Goal: Information Seeking & Learning: Learn about a topic

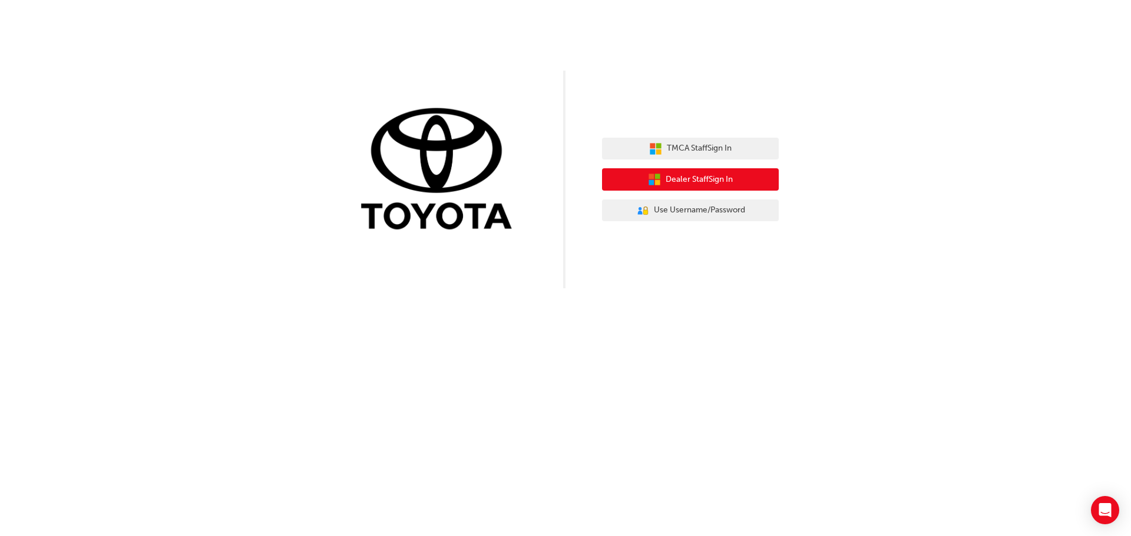
click at [722, 173] on button "Dealer Staff Sign In" at bounding box center [690, 179] width 177 height 22
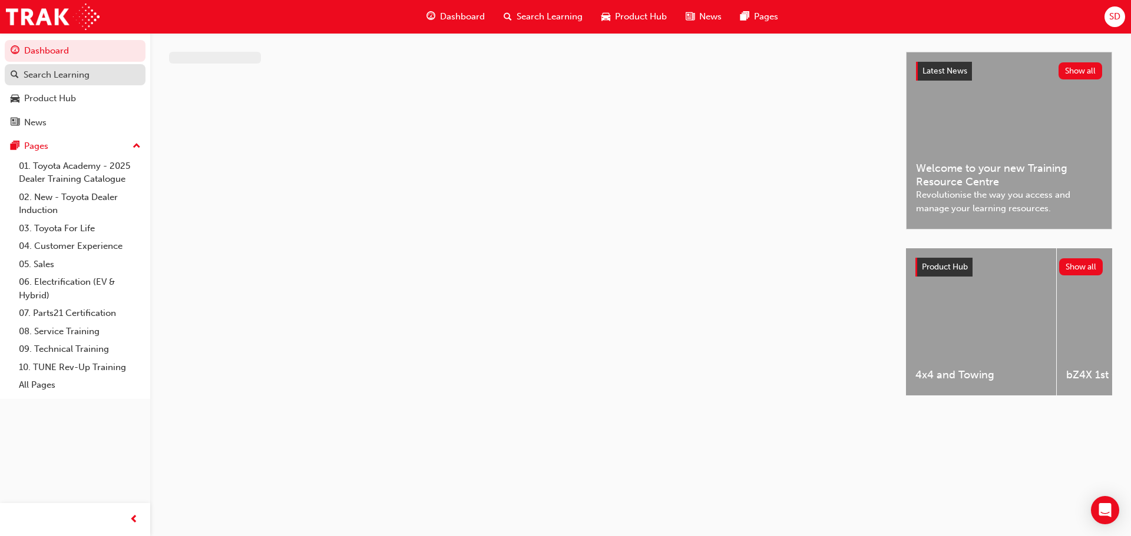
click at [80, 75] on div "Search Learning" at bounding box center [57, 75] width 66 height 14
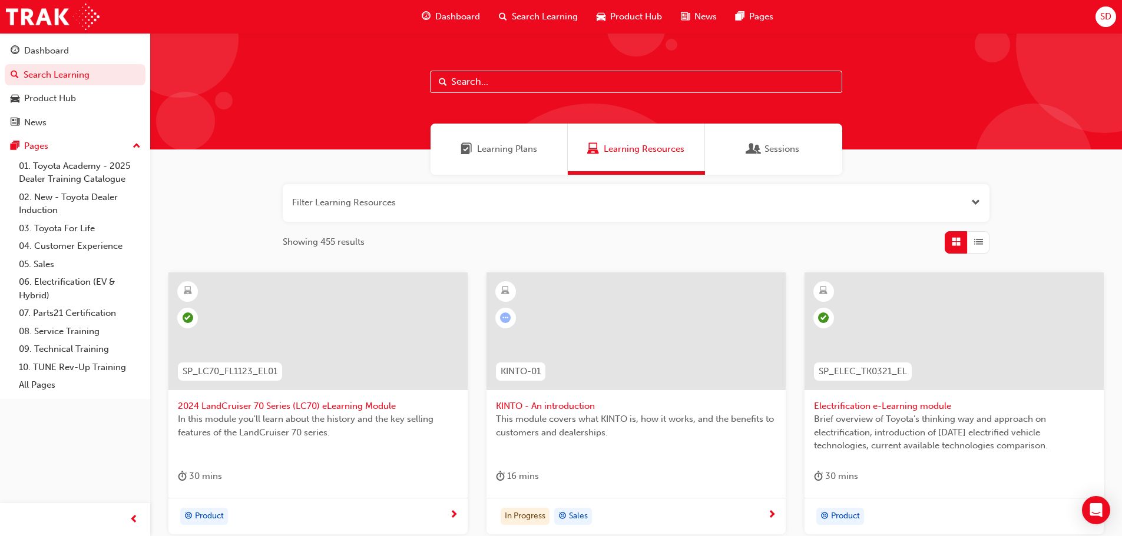
click at [503, 86] on input "text" at bounding box center [636, 82] width 412 height 22
type input "C"
type input "ACL"
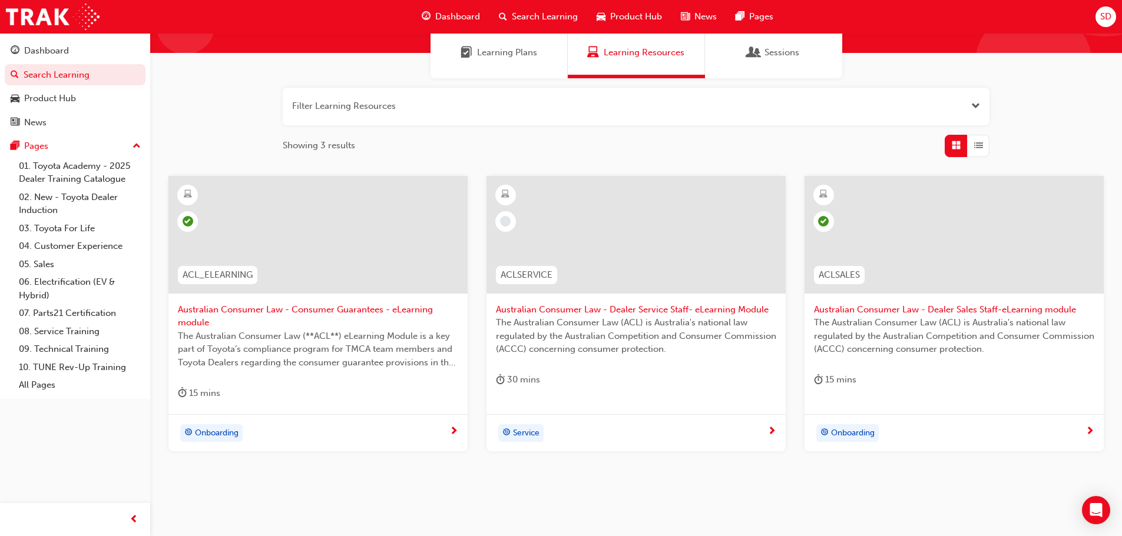
scroll to position [118, 0]
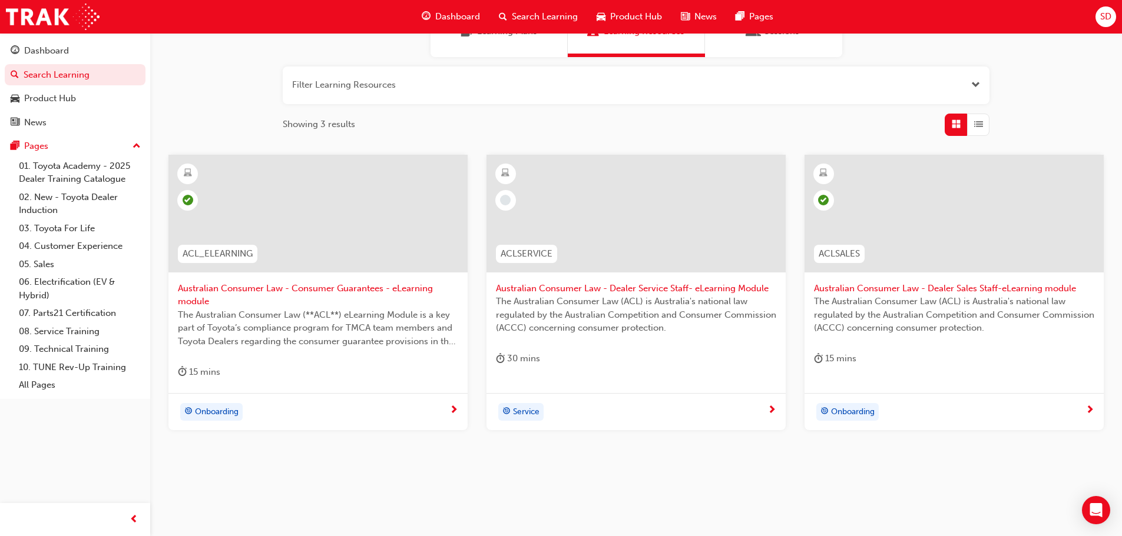
click at [410, 342] on span "The Australian Consumer Law (**ACL**) eLearning Module is a key part of Toyota’…" at bounding box center [318, 329] width 280 height 40
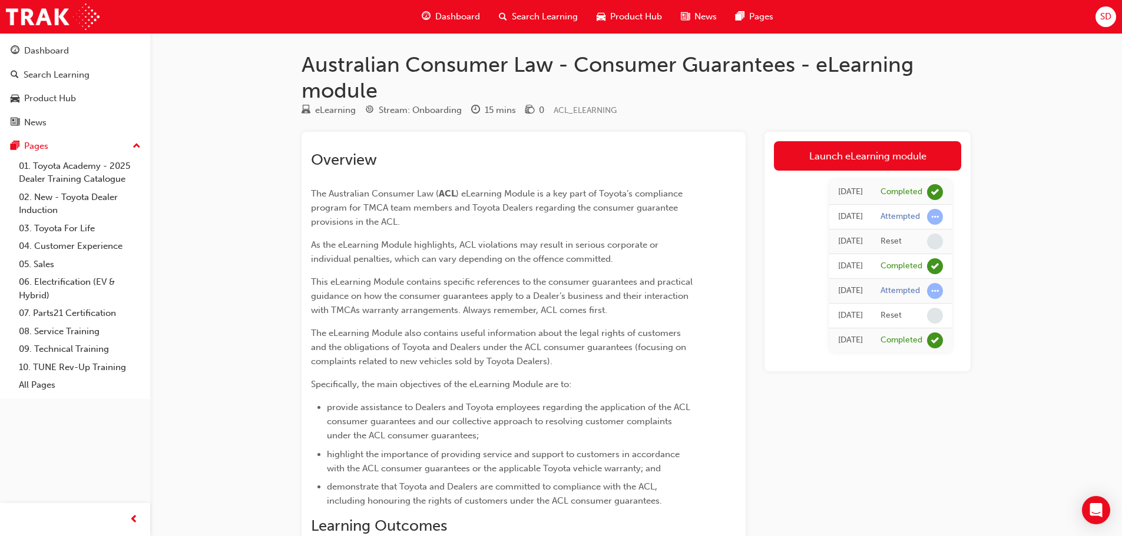
scroll to position [118, 0]
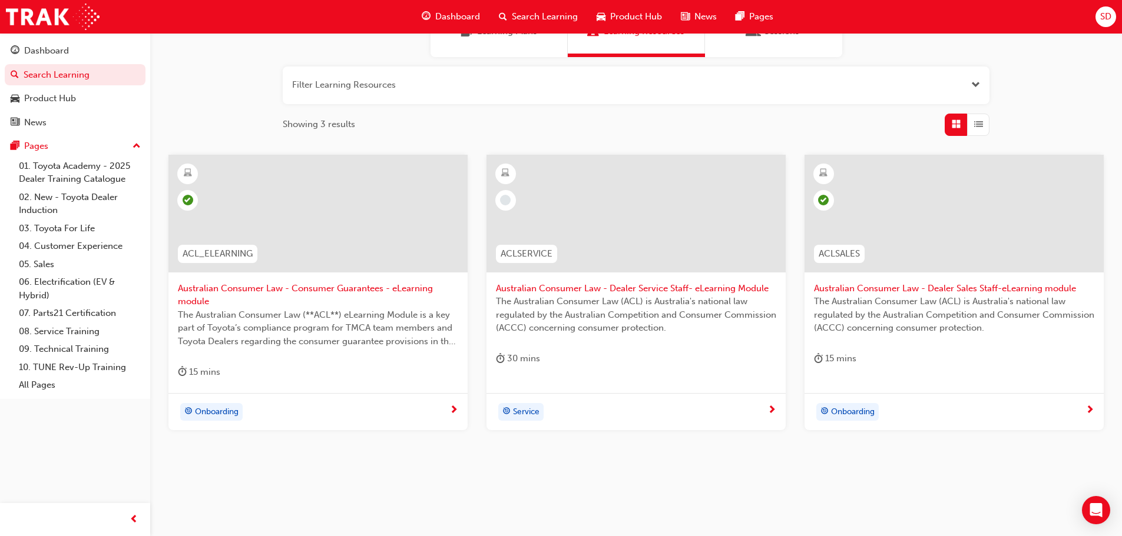
click at [586, 245] on div at bounding box center [635, 214] width 299 height 118
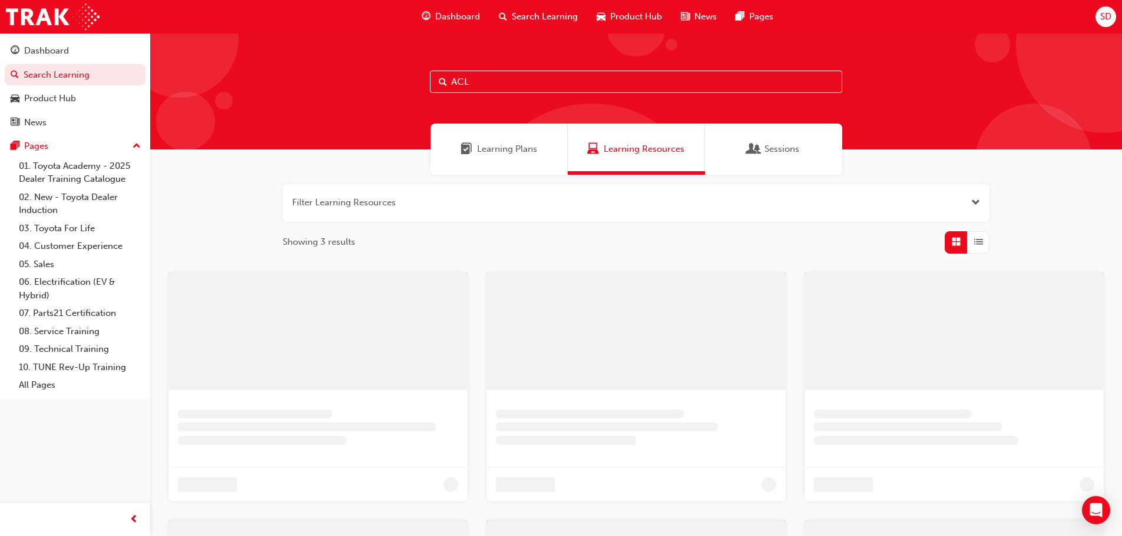
scroll to position [118, 0]
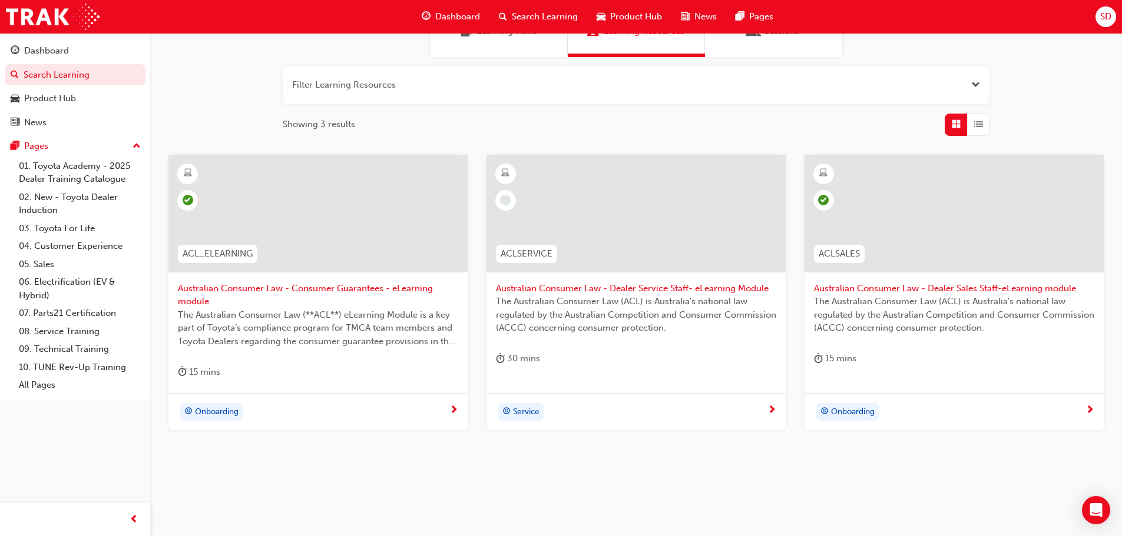
click at [886, 221] on div at bounding box center [953, 214] width 299 height 118
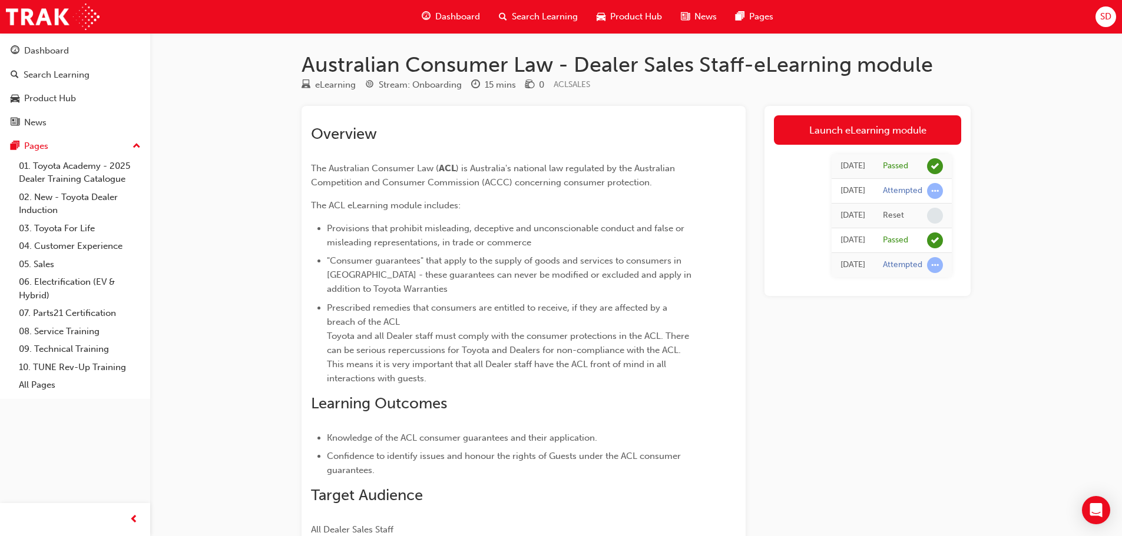
scroll to position [118, 0]
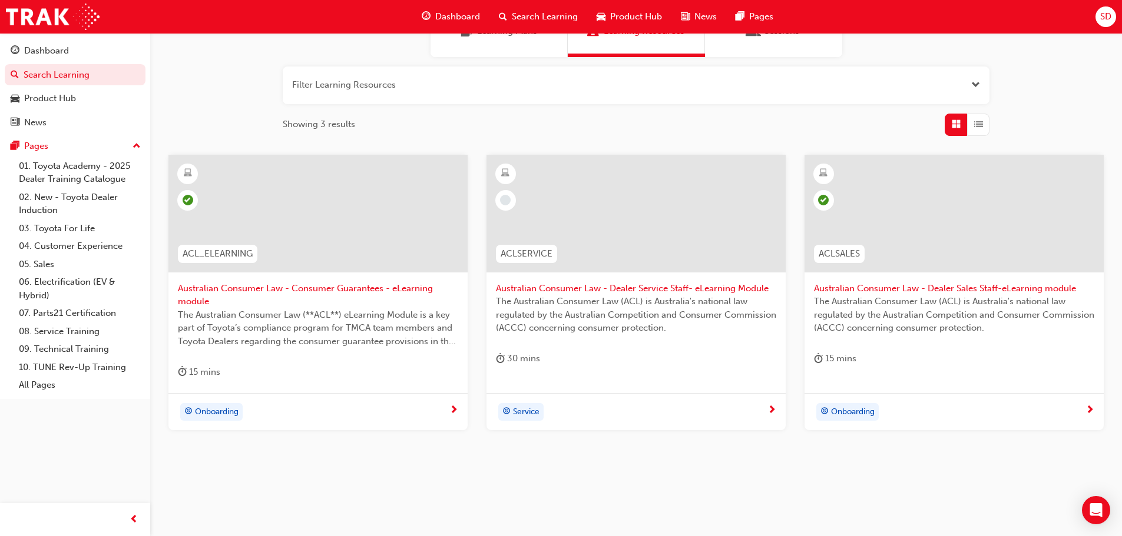
click at [571, 336] on div "The Australian Consumer Law (ACL) is Australia's national law regulated by the …" at bounding box center [636, 318] width 280 height 47
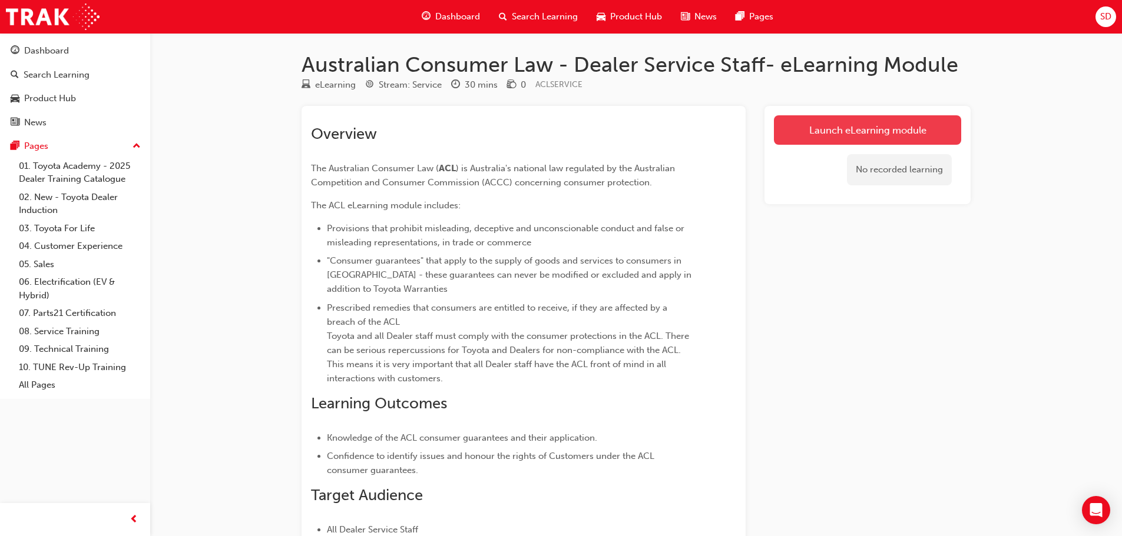
click at [864, 136] on link "Launch eLearning module" at bounding box center [867, 129] width 187 height 29
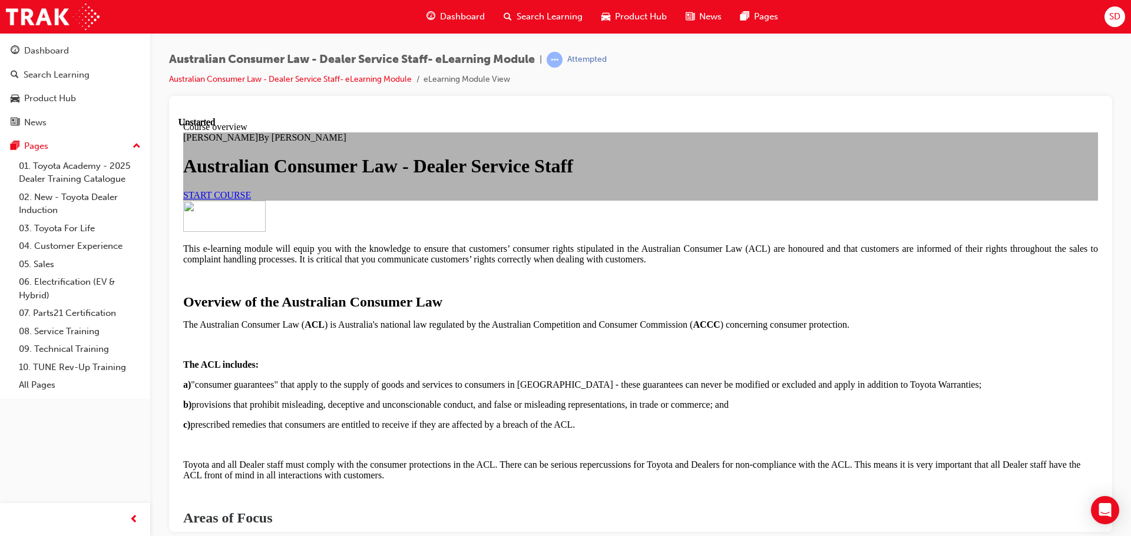
scroll to position [118, 0]
click at [251, 200] on span "START COURSE" at bounding box center [217, 195] width 68 height 10
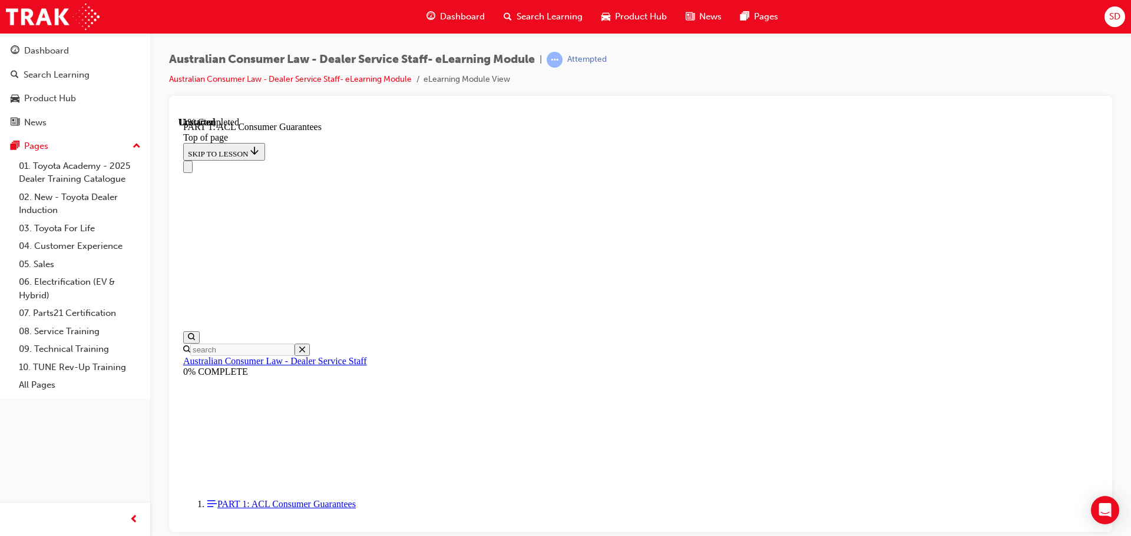
scroll to position [1958, 0]
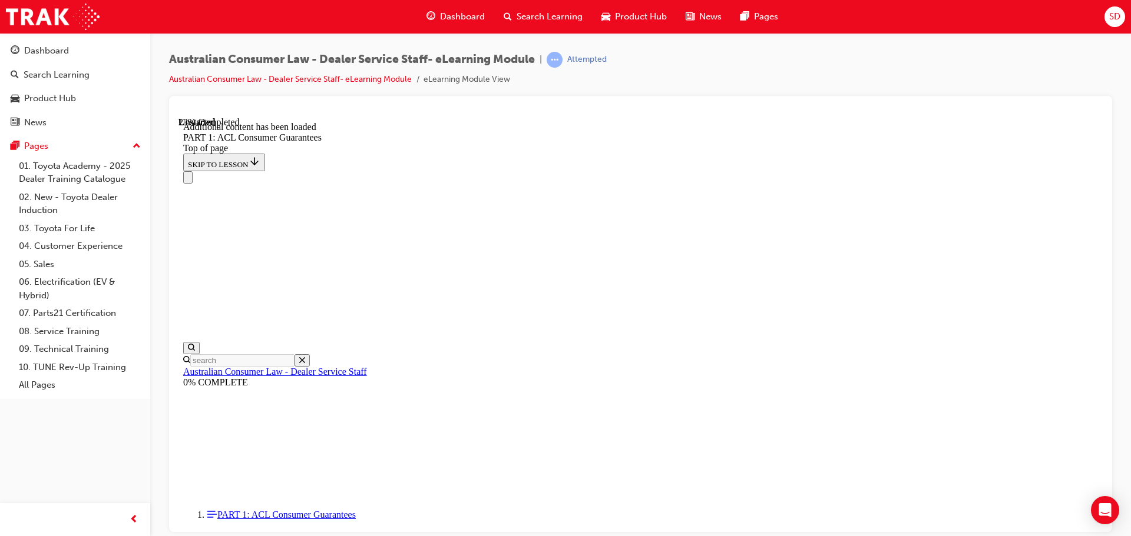
scroll to position [2971, 0]
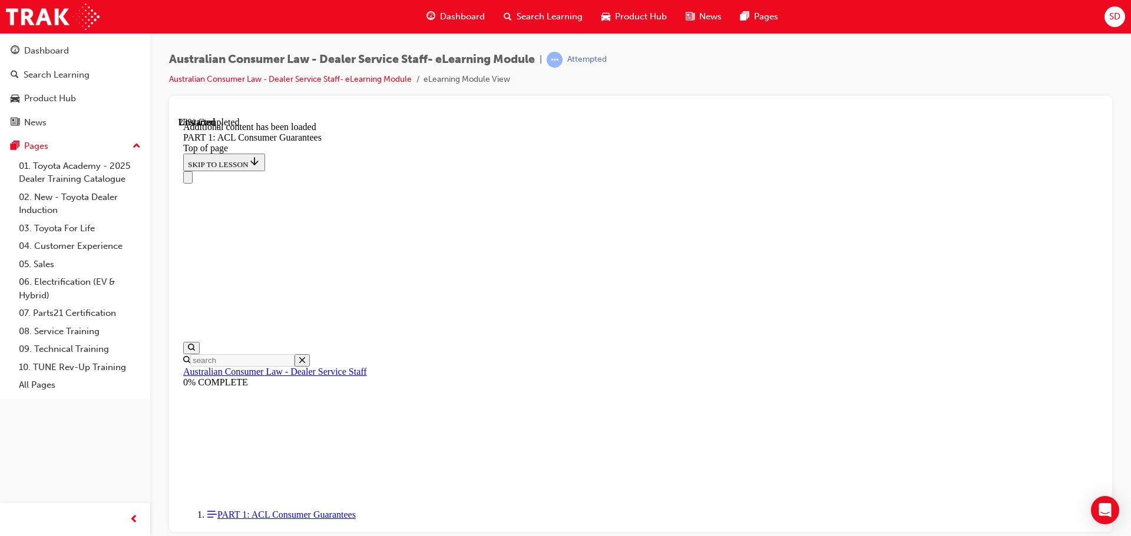
scroll to position [3089, 0]
drag, startPoint x: 722, startPoint y: 423, endPoint x: 723, endPoint y: 434, distance: 11.2
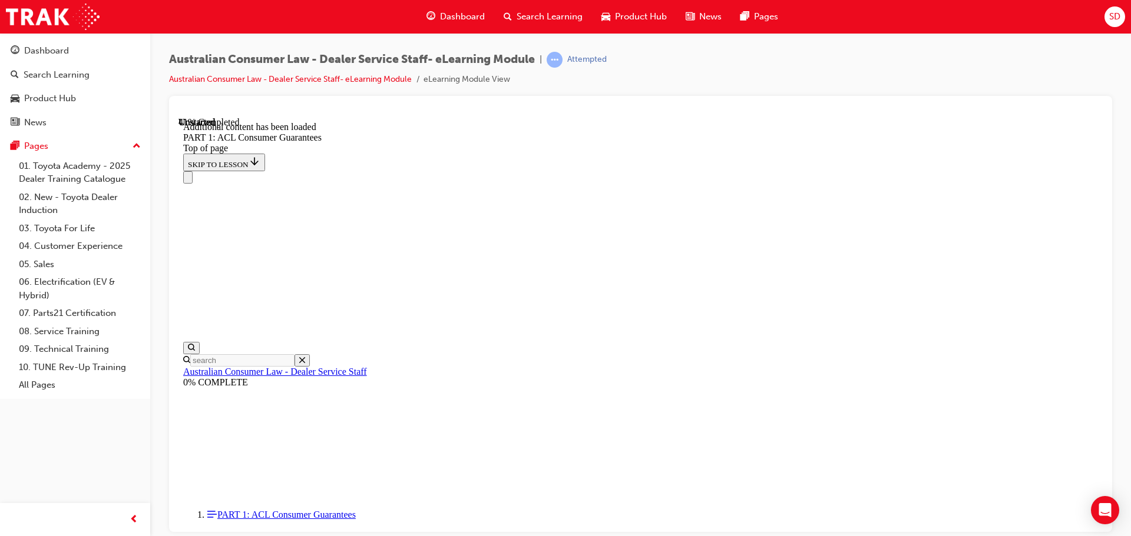
drag, startPoint x: 677, startPoint y: 203, endPoint x: 720, endPoint y: 197, distance: 43.5
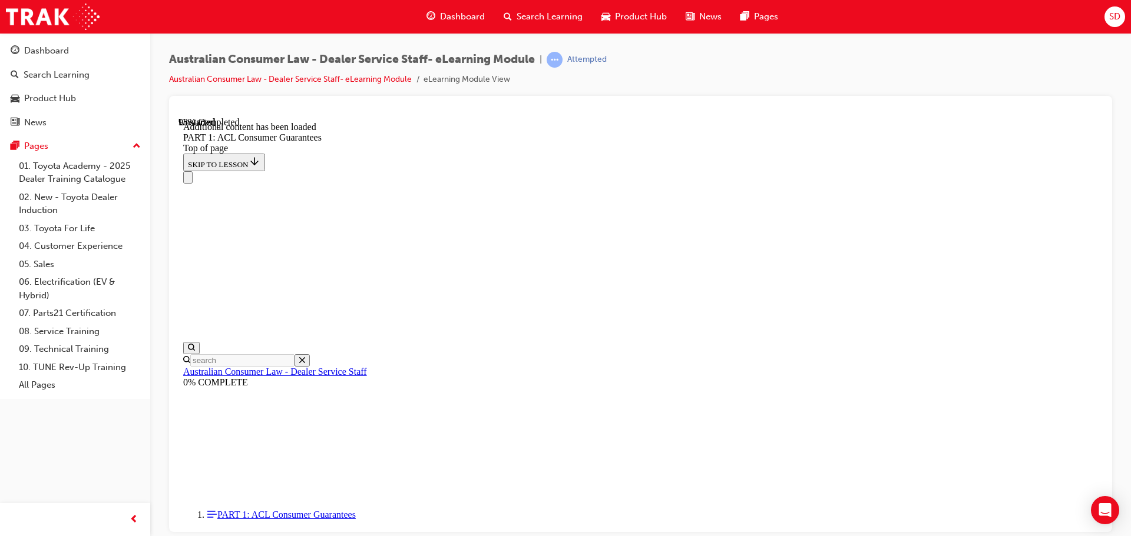
drag, startPoint x: 614, startPoint y: 203, endPoint x: 616, endPoint y: 471, distance: 267.9
drag, startPoint x: 595, startPoint y: 421, endPoint x: 629, endPoint y: 422, distance: 34.2
drag, startPoint x: 614, startPoint y: 401, endPoint x: 624, endPoint y: 276, distance: 125.8
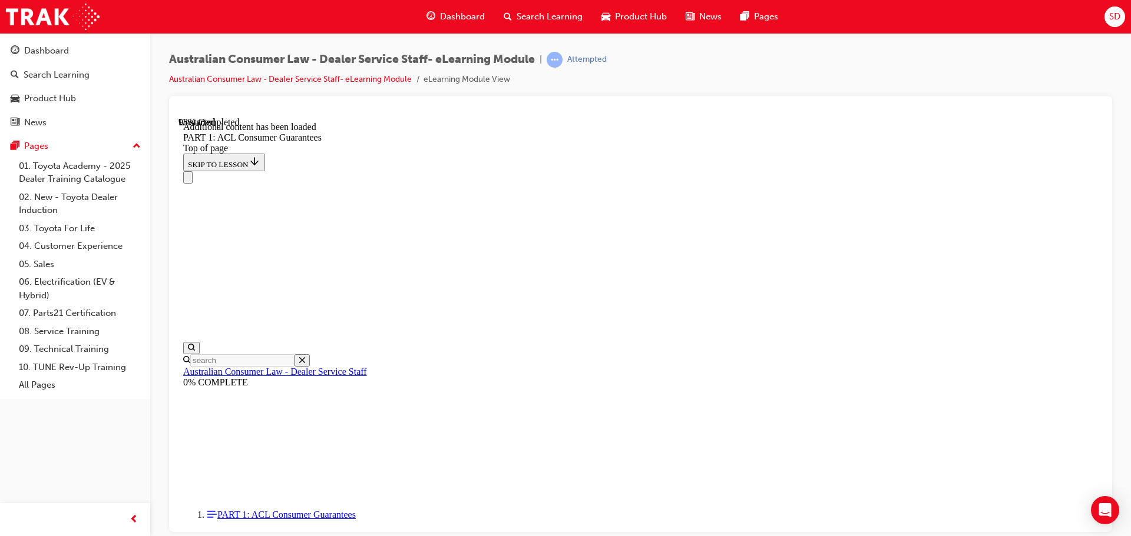
drag, startPoint x: 578, startPoint y: 353, endPoint x: 624, endPoint y: 353, distance: 46.5
drag, startPoint x: 618, startPoint y: 259, endPoint x: 654, endPoint y: 489, distance: 232.3
drag, startPoint x: 586, startPoint y: 414, endPoint x: 607, endPoint y: 203, distance: 211.9
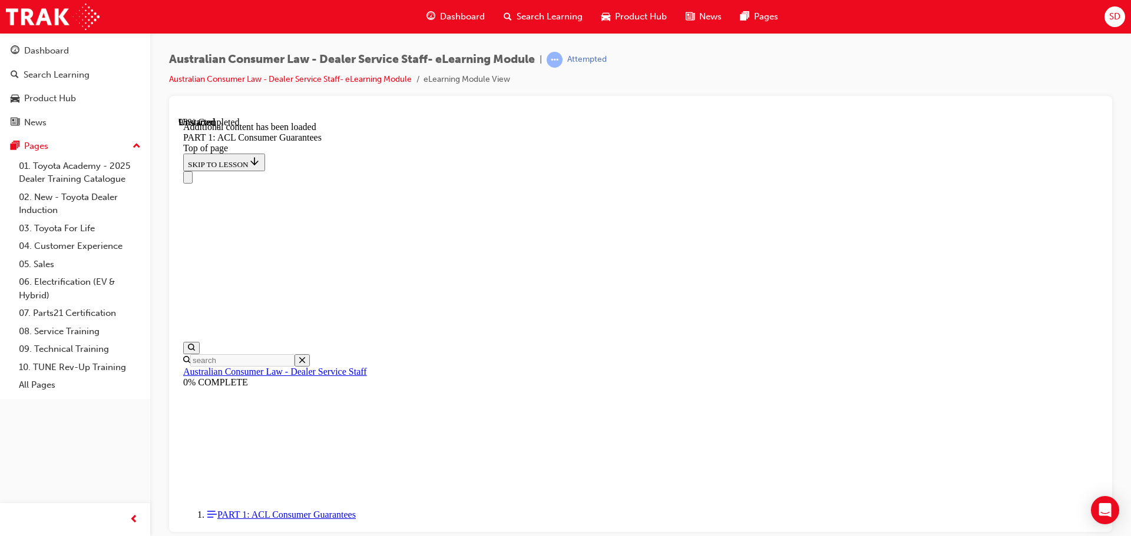
drag, startPoint x: 605, startPoint y: 417, endPoint x: 625, endPoint y: 416, distance: 20.1
drag, startPoint x: 595, startPoint y: 214, endPoint x: 628, endPoint y: 216, distance: 33.0
drag, startPoint x: 624, startPoint y: 415, endPoint x: 627, endPoint y: 206, distance: 209.1
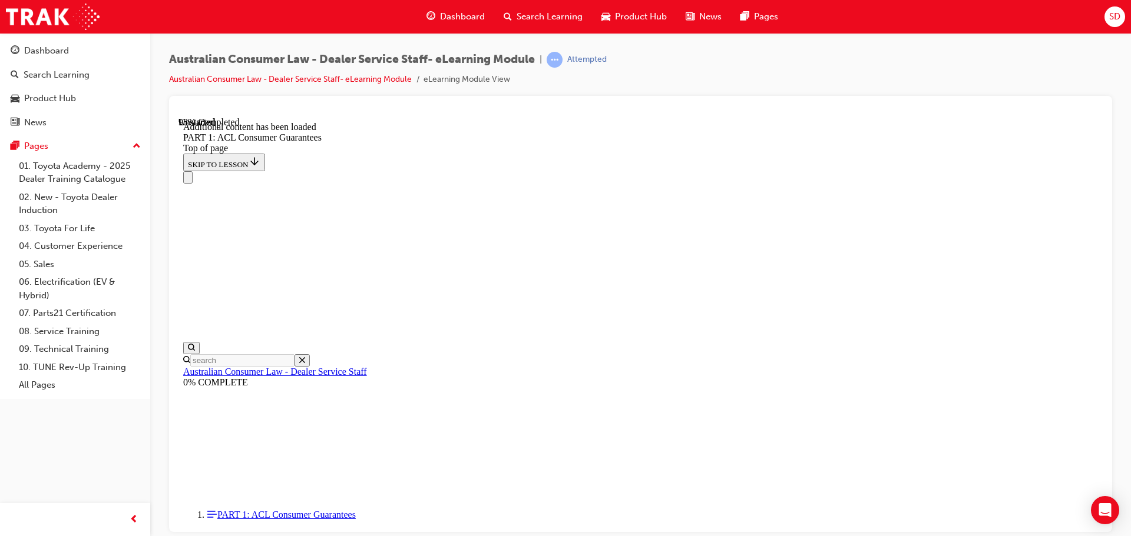
drag, startPoint x: 595, startPoint y: 414, endPoint x: 616, endPoint y: 414, distance: 21.2
drag, startPoint x: 638, startPoint y: 416, endPoint x: 652, endPoint y: 418, distance: 14.2
drag, startPoint x: 617, startPoint y: 479, endPoint x: 621, endPoint y: 470, distance: 9.0
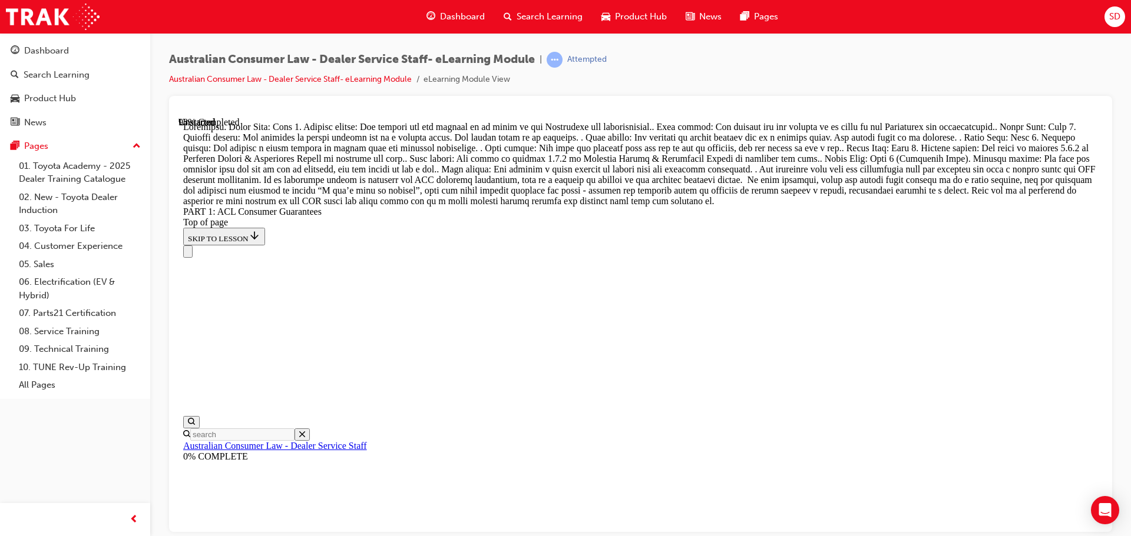
scroll to position [12410, 0]
drag, startPoint x: 601, startPoint y: 422, endPoint x: 643, endPoint y: 193, distance: 232.8
drag, startPoint x: 605, startPoint y: 446, endPoint x: 647, endPoint y: 241, distance: 208.6
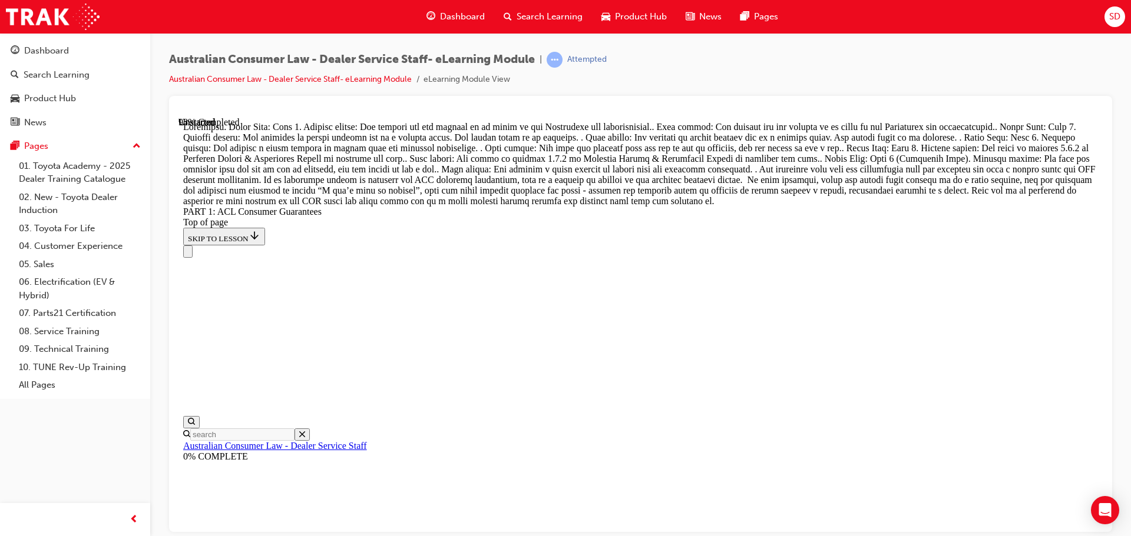
drag, startPoint x: 581, startPoint y: 447, endPoint x: 620, endPoint y: 442, distance: 39.2
drag, startPoint x: 620, startPoint y: 320, endPoint x: 654, endPoint y: 402, distance: 88.7
drag, startPoint x: 602, startPoint y: 317, endPoint x: 648, endPoint y: 326, distance: 46.7
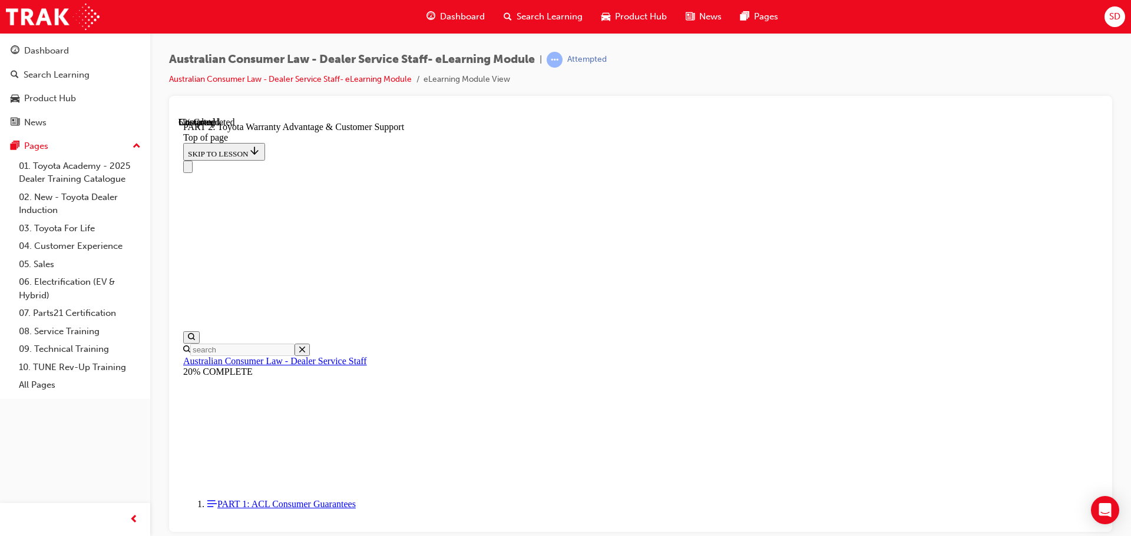
click button "CONTINUE"
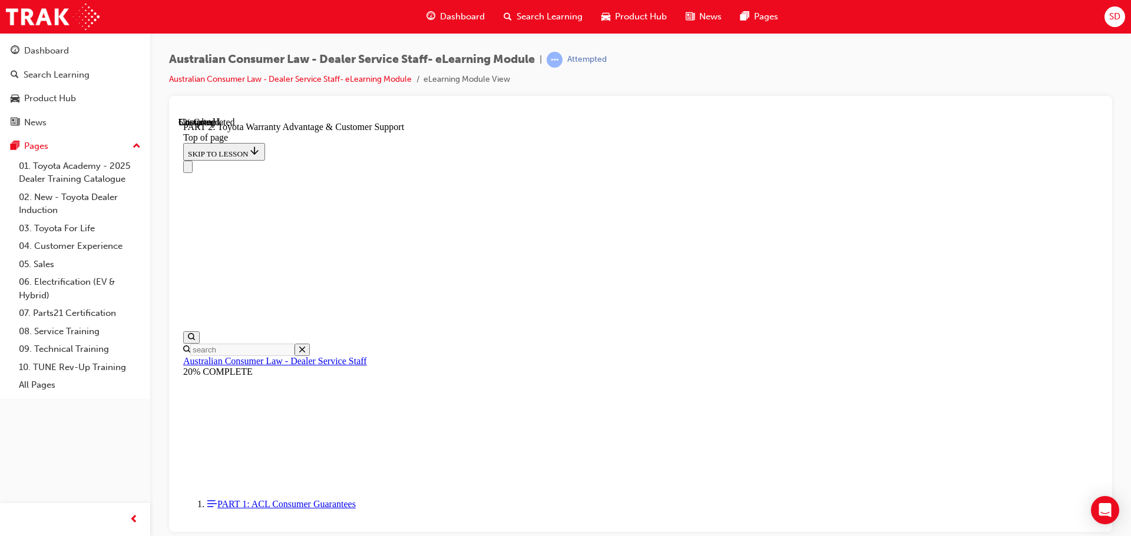
scroll to position [836, 0]
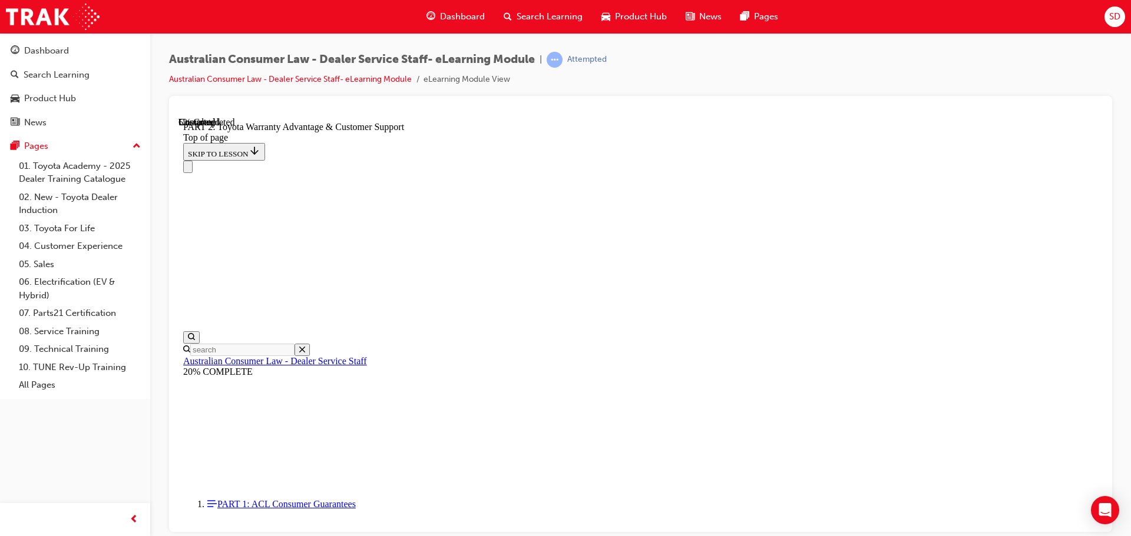
scroll to position [893, 0]
drag, startPoint x: 939, startPoint y: 350, endPoint x: 949, endPoint y: 357, distance: 12.7
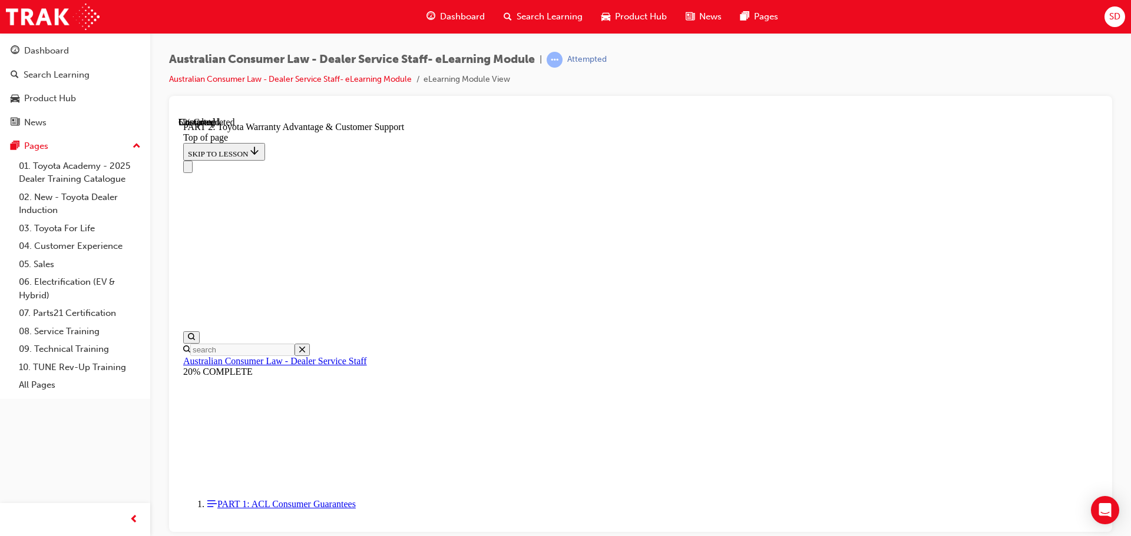
scroll to position [777, 0]
click button "CONTINUE"
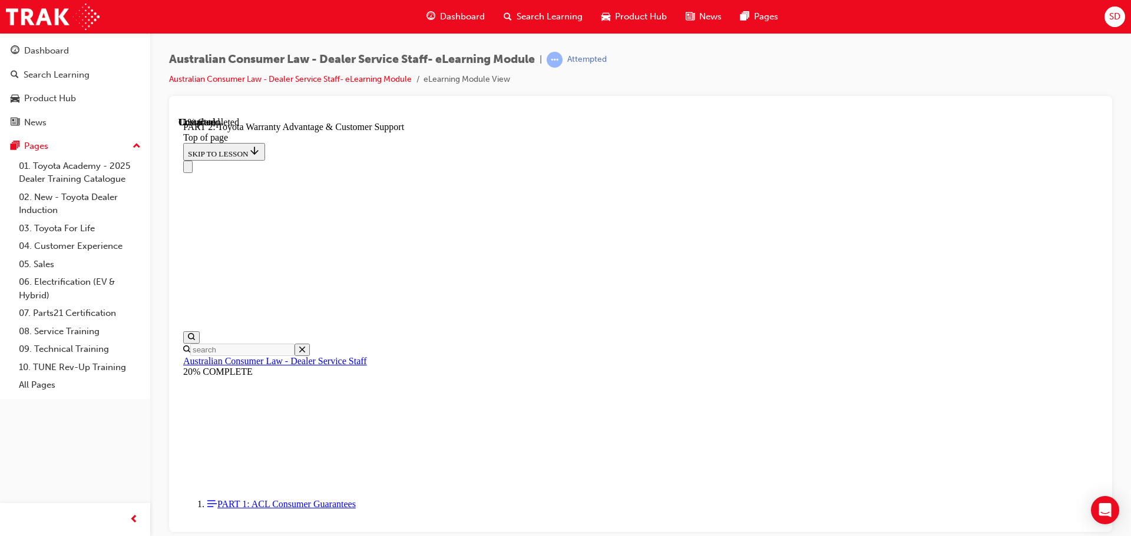
click button "CONTINUE"
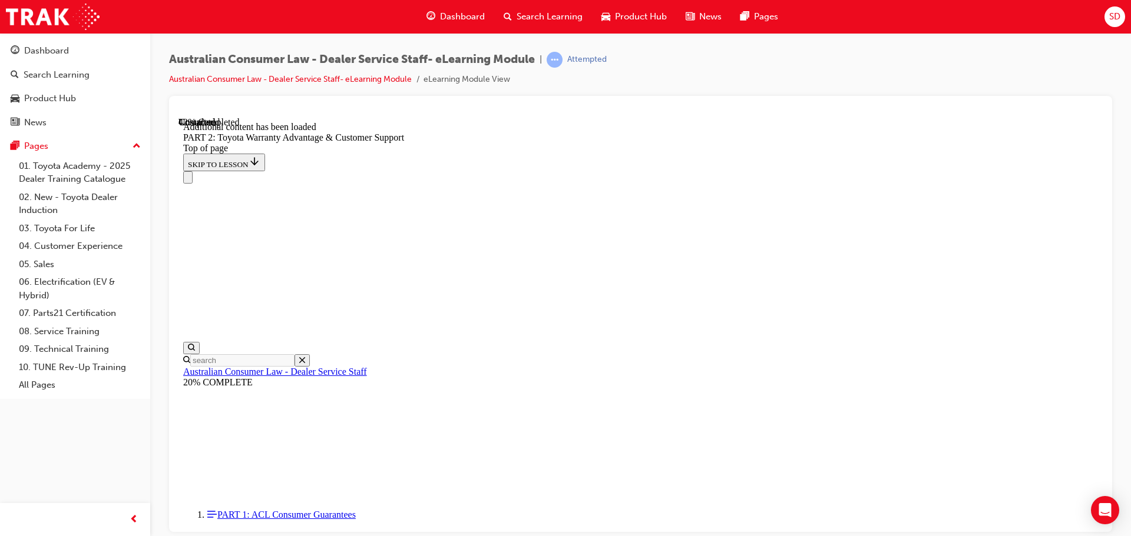
drag, startPoint x: 847, startPoint y: 349, endPoint x: 841, endPoint y: 351, distance: 6.1
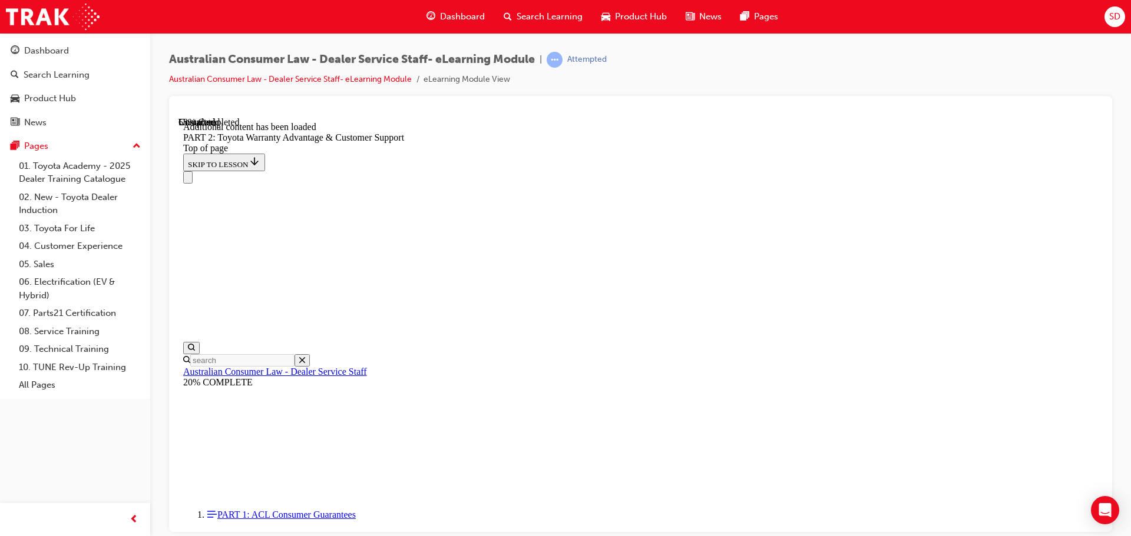
click button "CONTINUE"
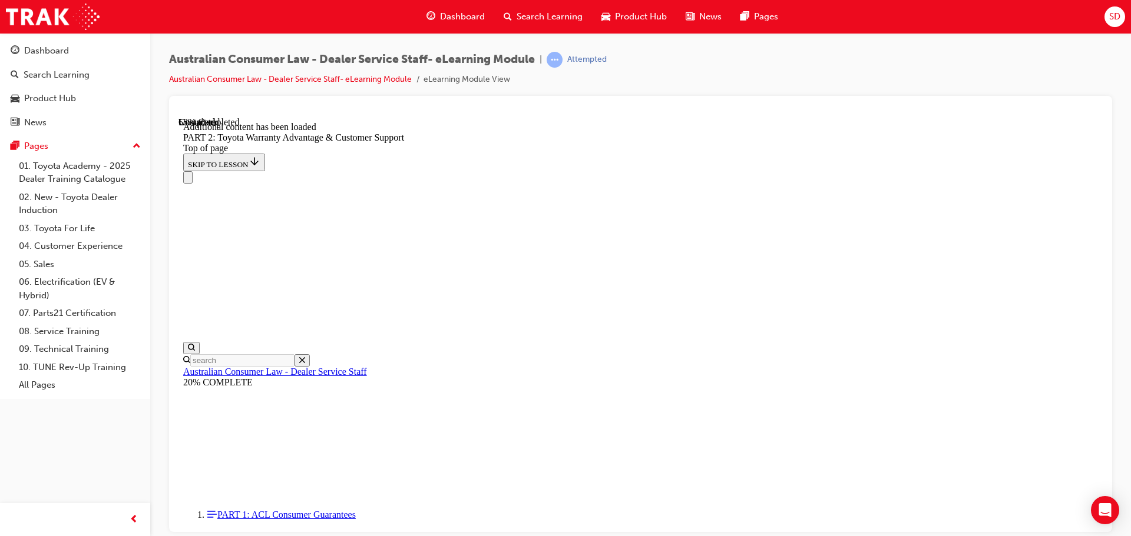
drag, startPoint x: 985, startPoint y: 320, endPoint x: 976, endPoint y: 317, distance: 9.9
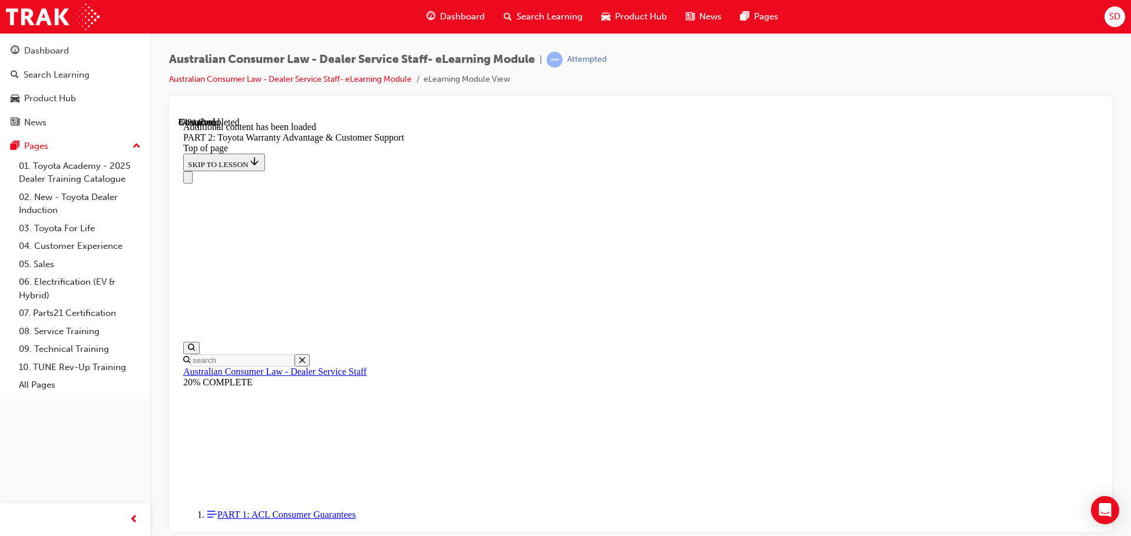
scroll to position [4194, 0]
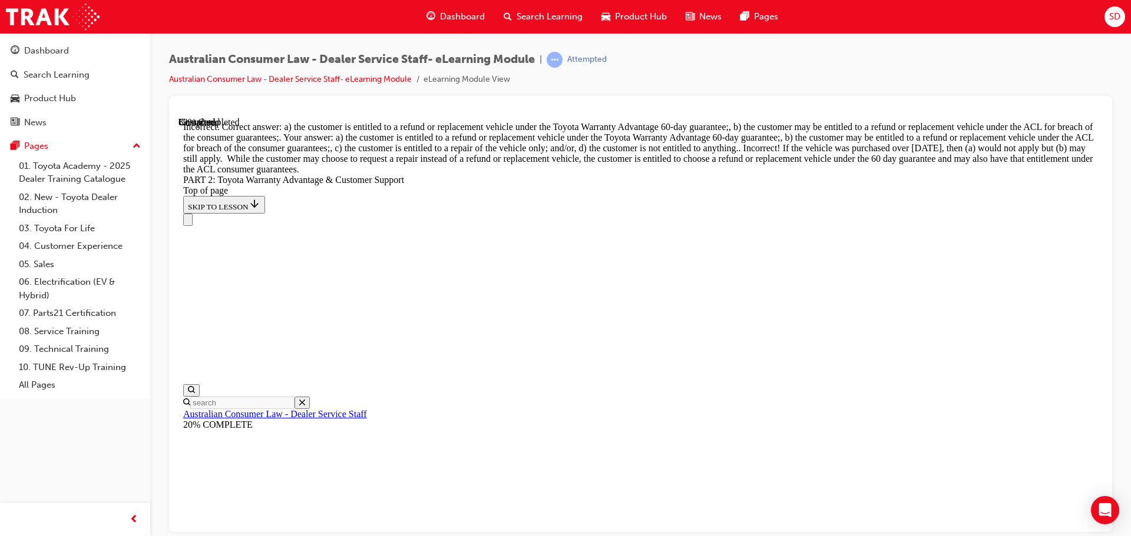
scroll to position [4635, 0]
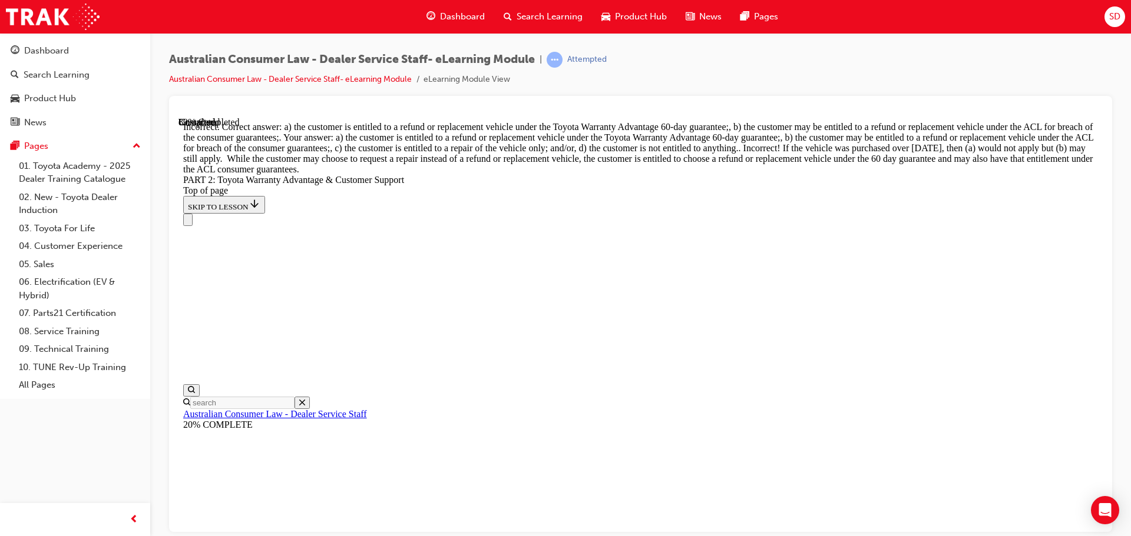
scroll to position [4399, 0]
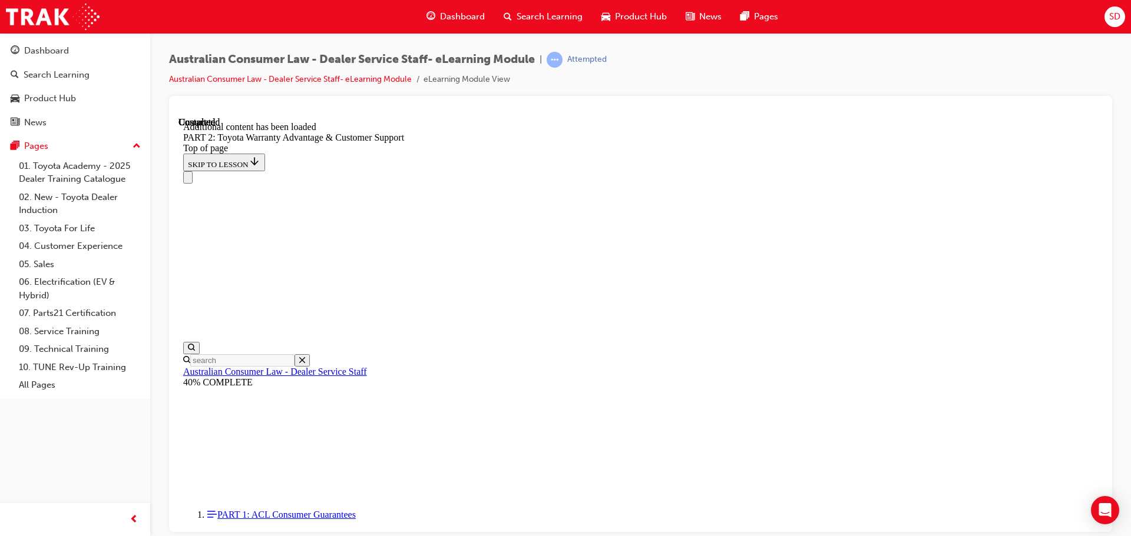
scroll to position [4909, 0]
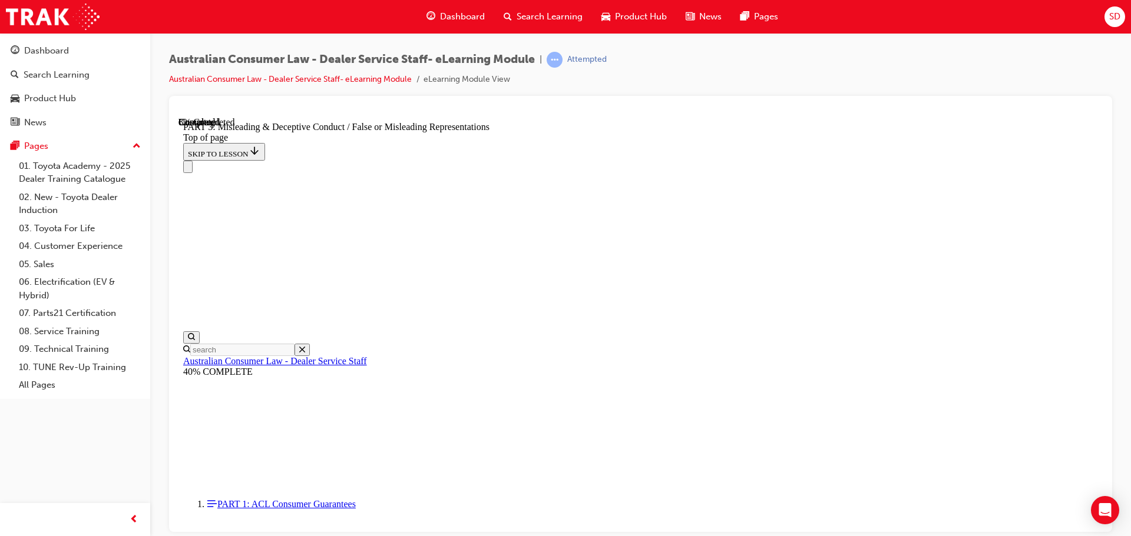
scroll to position [863, 0]
click button "CONTINUE"
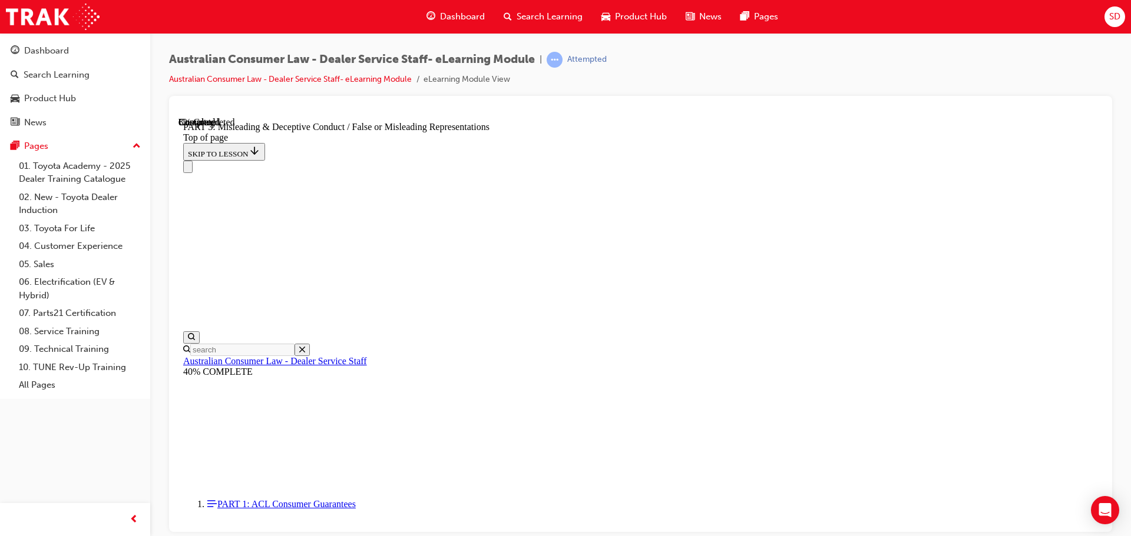
click button "CONTINUE"
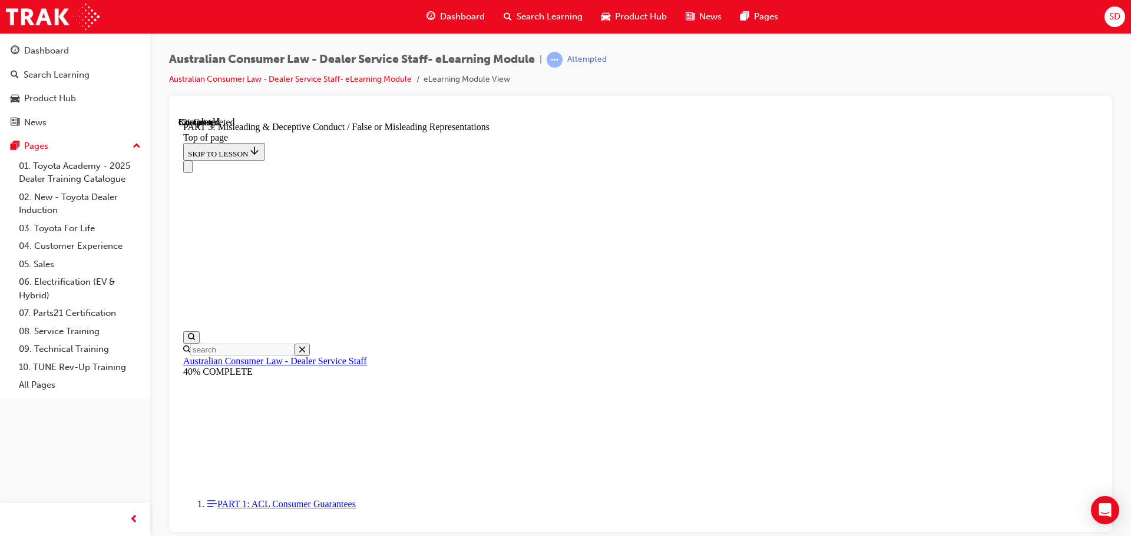
scroll to position [747, 0]
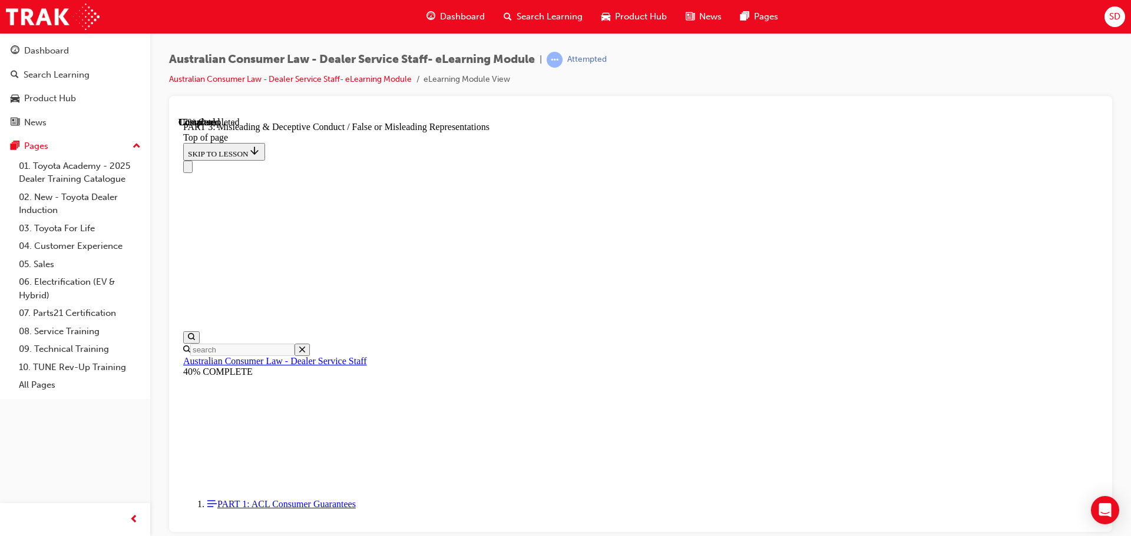
scroll to position [861, 0]
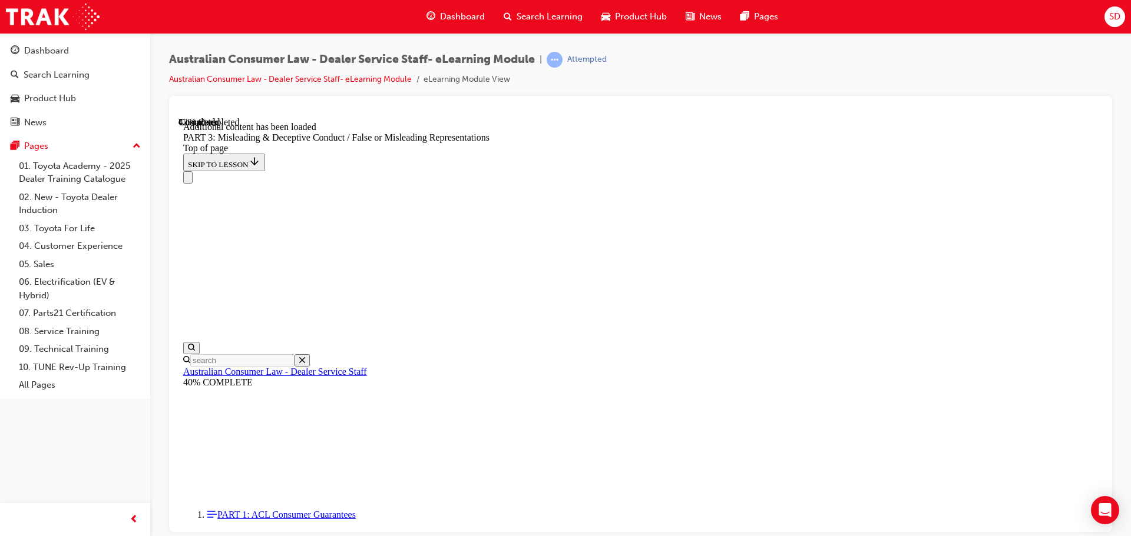
scroll to position [2799, 0]
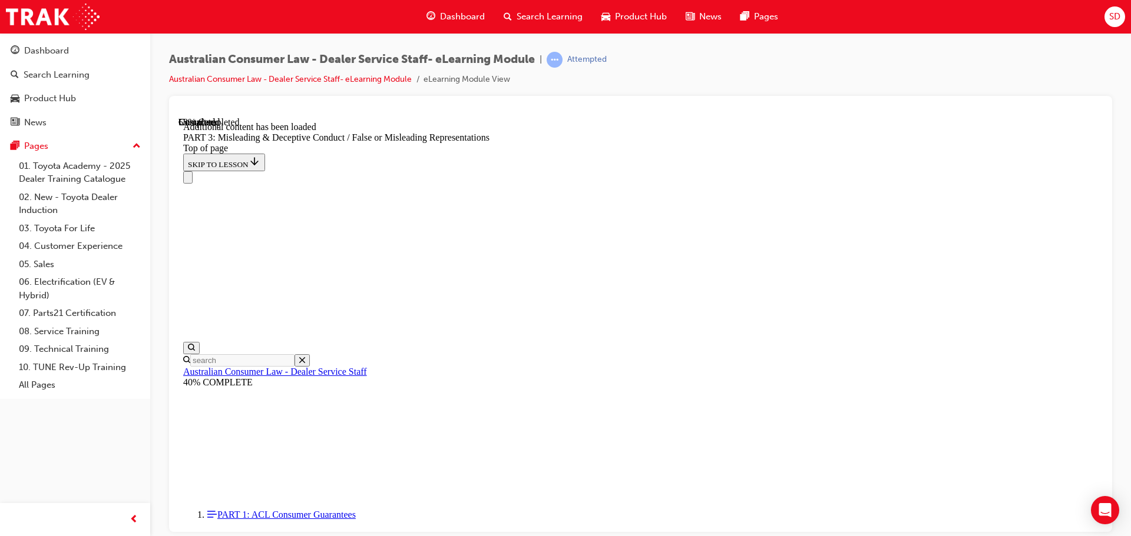
scroll to position [3547, 0]
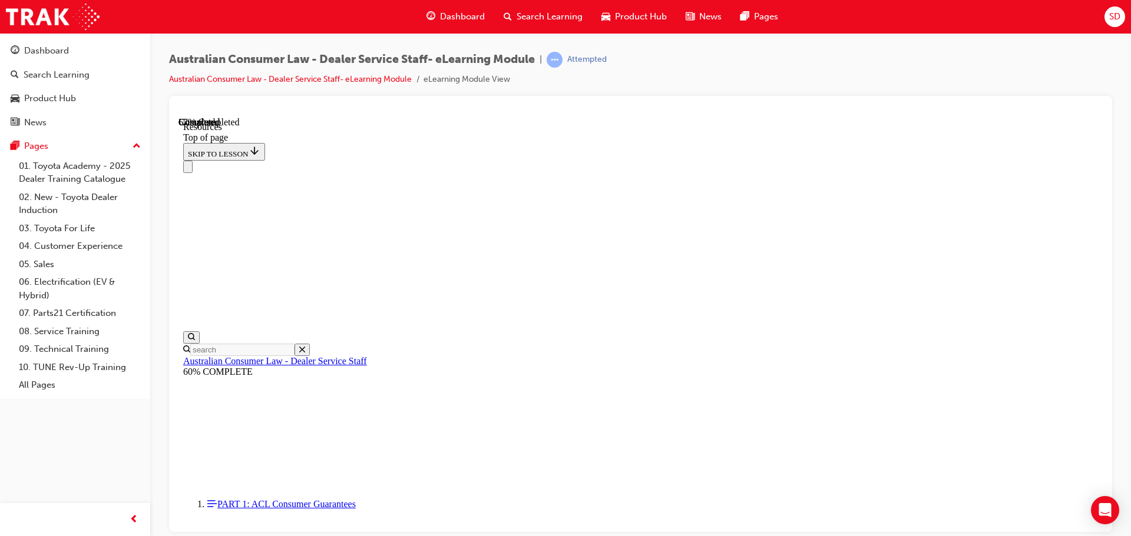
scroll to position [569, 0]
